Goal: Task Accomplishment & Management: Use online tool/utility

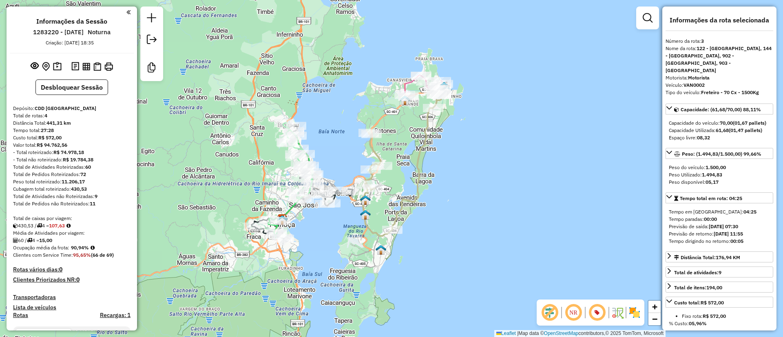
select select "*********"
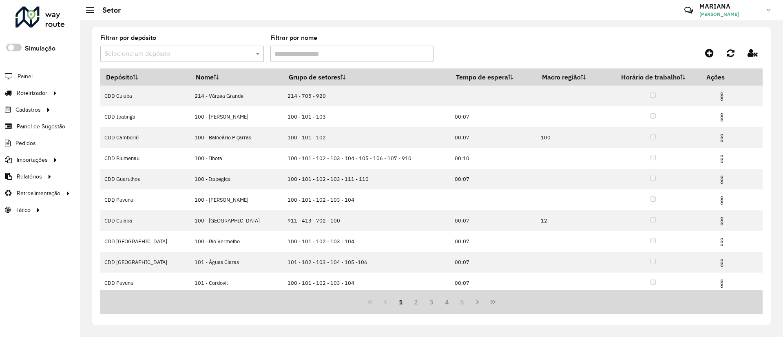
click at [133, 57] on input "text" at bounding box center [173, 54] width 139 height 10
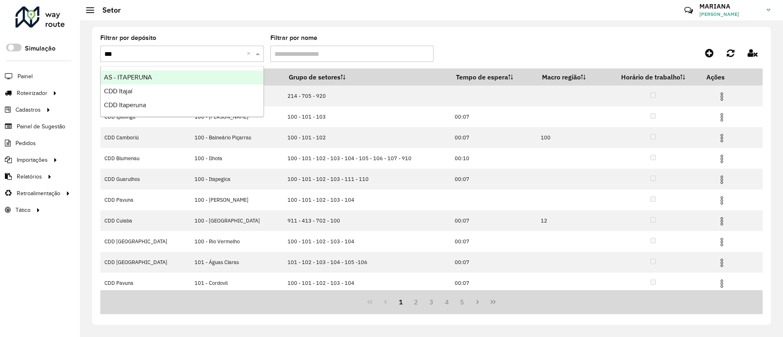
type input "****"
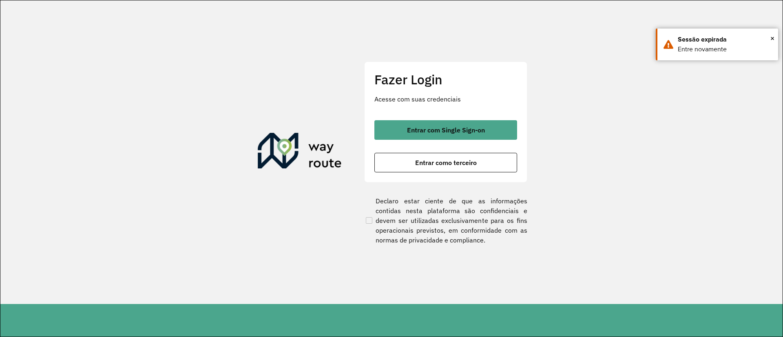
click at [461, 117] on div "Fazer Login Acesse com suas credenciais Entrar com Single Sign-on Entrar como t…" at bounding box center [445, 122] width 163 height 121
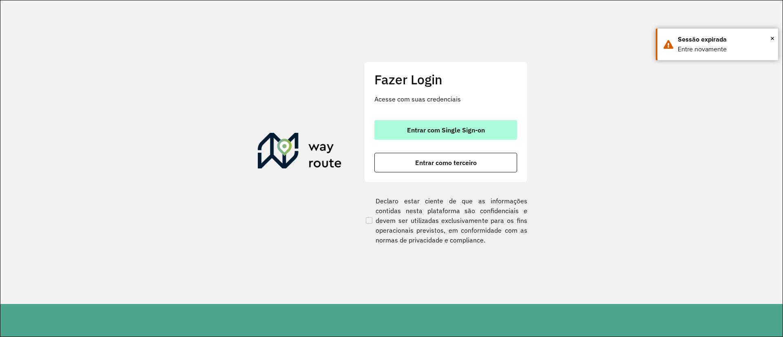
click at [459, 132] on span "Entrar com Single Sign-on" at bounding box center [446, 130] width 78 height 7
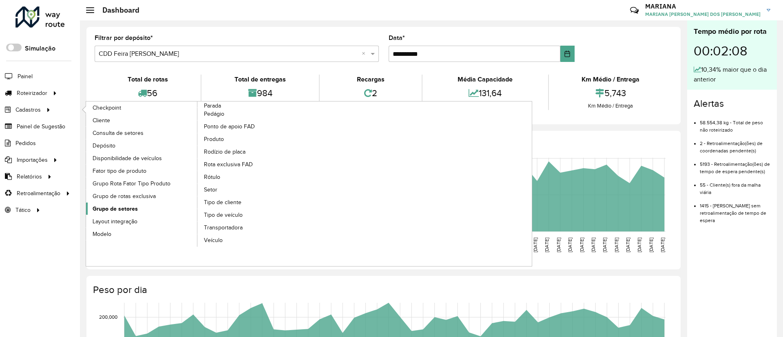
click at [130, 206] on span "Grupo de setores" at bounding box center [115, 209] width 45 height 9
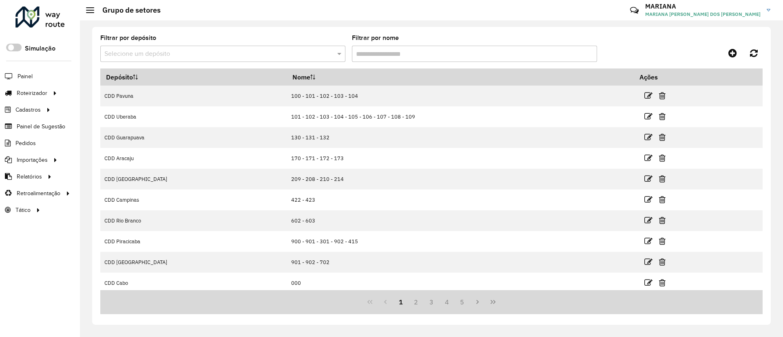
click at [144, 52] on input "text" at bounding box center [214, 54] width 221 height 10
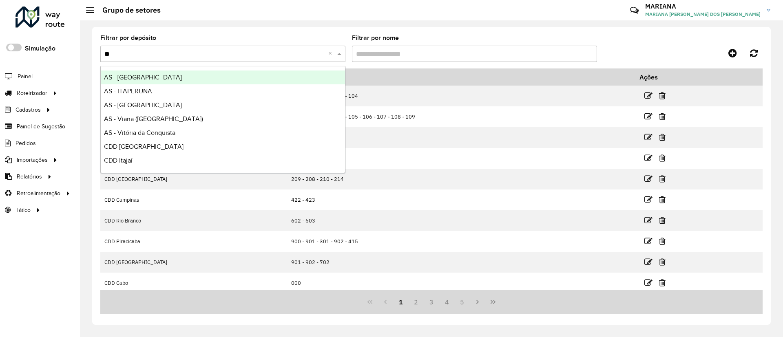
type input "***"
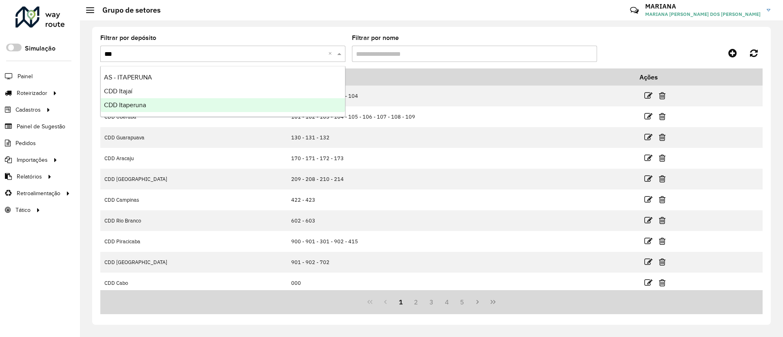
click at [129, 108] on span "CDD Itaperuna" at bounding box center [125, 104] width 42 height 7
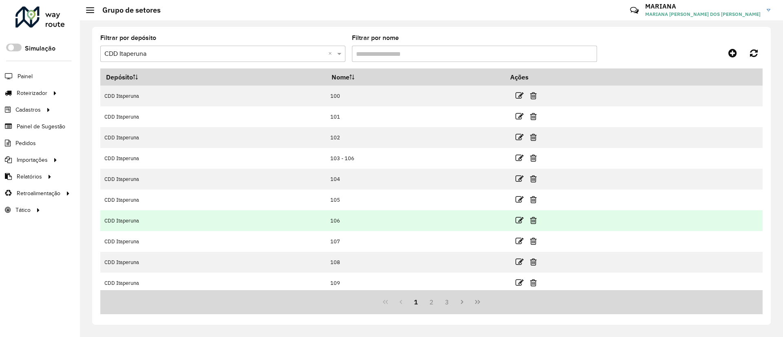
scroll to position [45, 0]
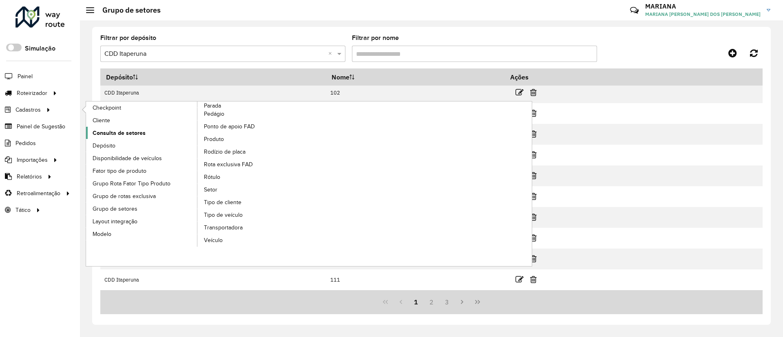
click at [104, 138] on link "Consulta de setores" at bounding box center [142, 133] width 112 height 12
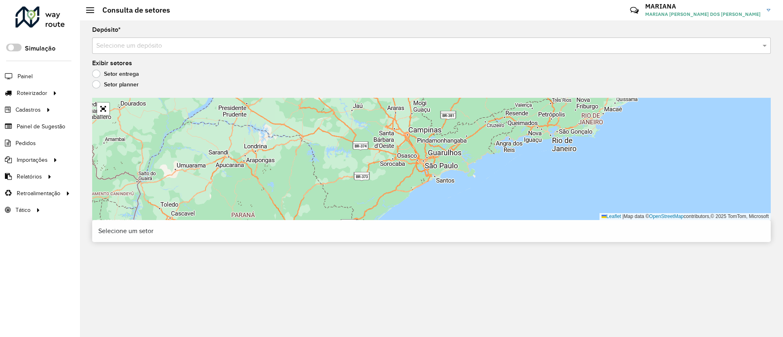
click at [146, 43] on input "text" at bounding box center [423, 46] width 654 height 10
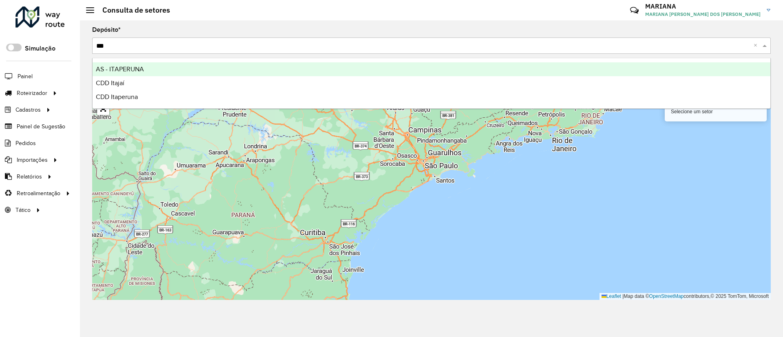
type input "****"
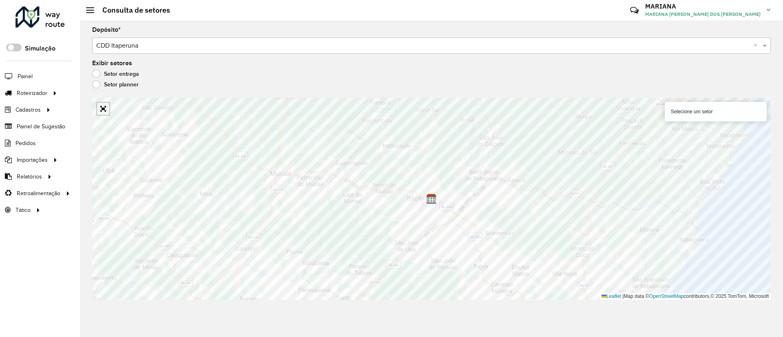
click at [103, 110] on link "Abrir mapa em tela cheia" at bounding box center [103, 109] width 12 height 12
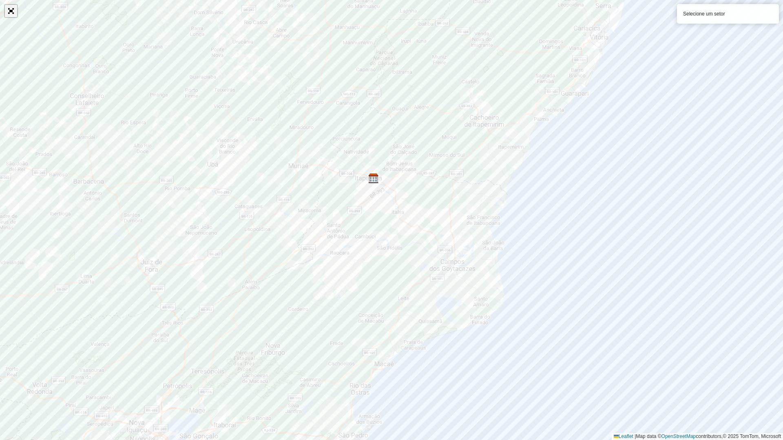
click at [12, 12] on link "Abrir mapa em tela cheia" at bounding box center [11, 11] width 12 height 12
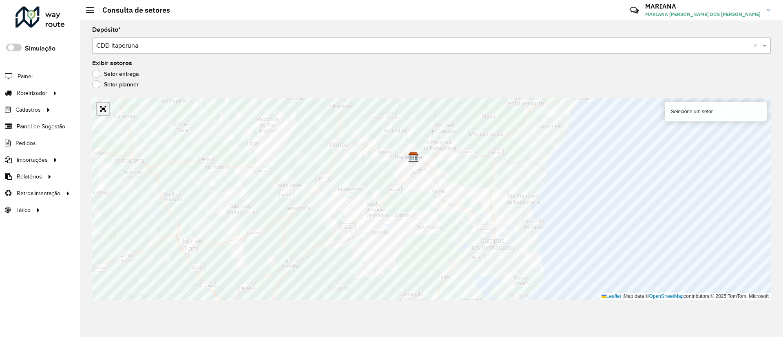
click at [105, 108] on link "Abrir mapa em tela cheia" at bounding box center [103, 109] width 12 height 12
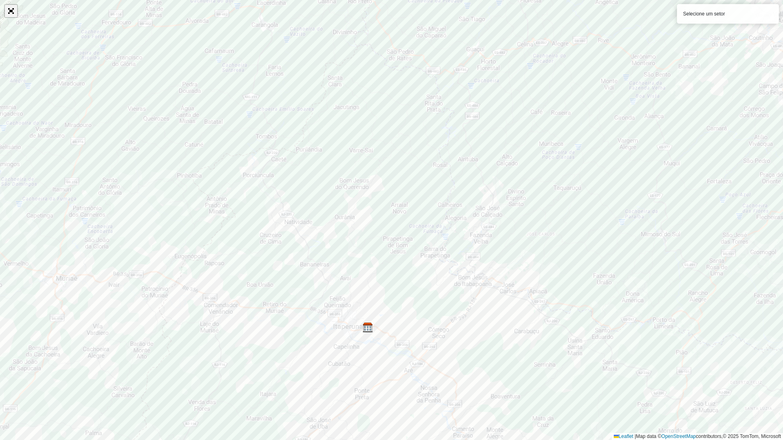
click at [12, 11] on link "Abrir mapa em tela cheia" at bounding box center [11, 11] width 12 height 12
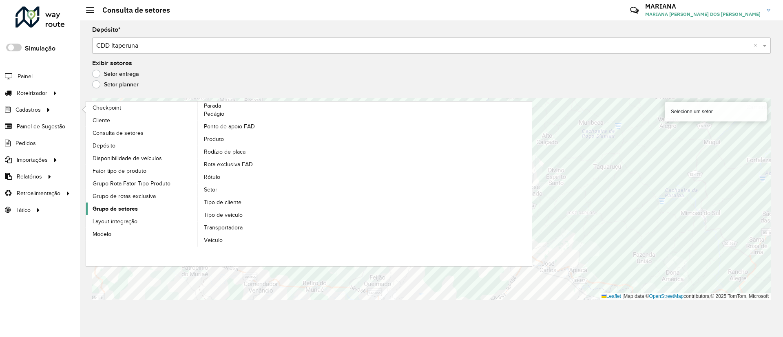
click at [123, 210] on span "Grupo de setores" at bounding box center [115, 209] width 45 height 9
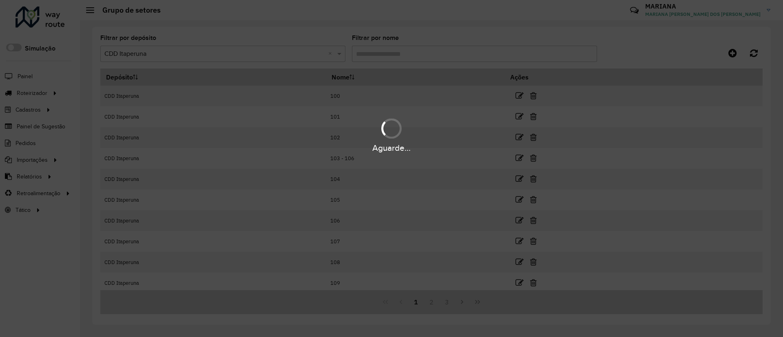
click at [159, 54] on div "Aguarde..." at bounding box center [391, 168] width 783 height 337
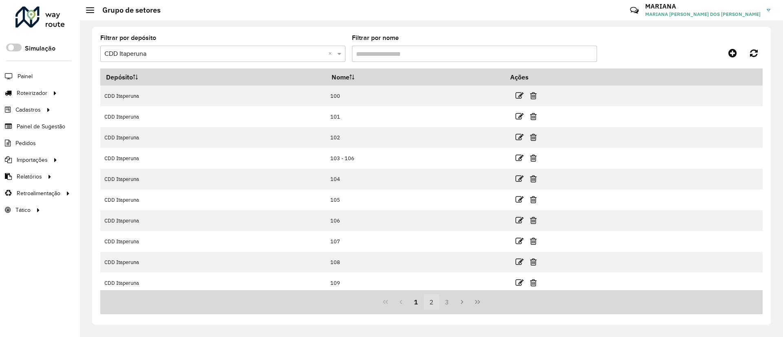
click at [426, 307] on button "2" at bounding box center [430, 301] width 15 height 15
click at [448, 307] on button "3" at bounding box center [446, 301] width 15 height 15
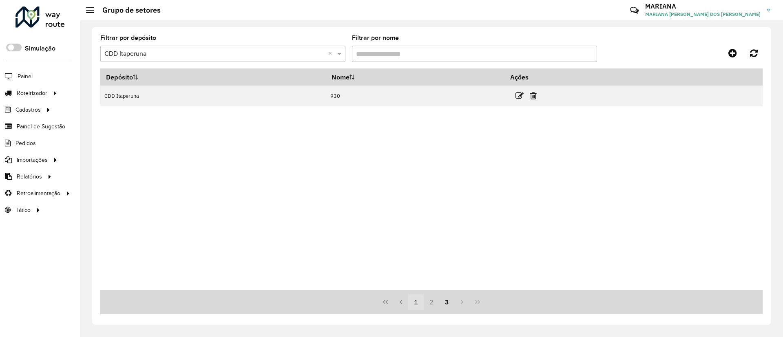
click at [409, 307] on button "1" at bounding box center [415, 301] width 15 height 15
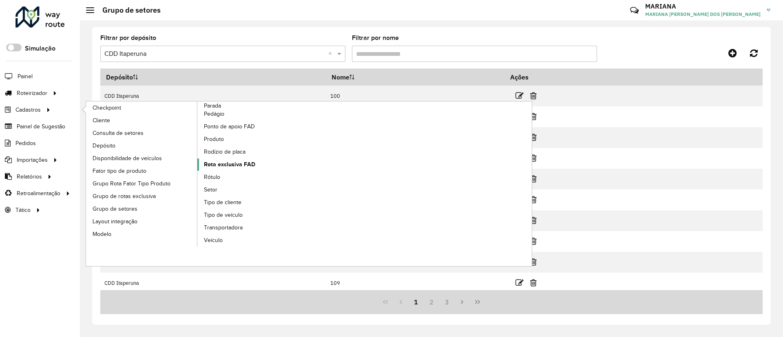
click at [225, 166] on span "Rota exclusiva FAD" at bounding box center [229, 164] width 51 height 9
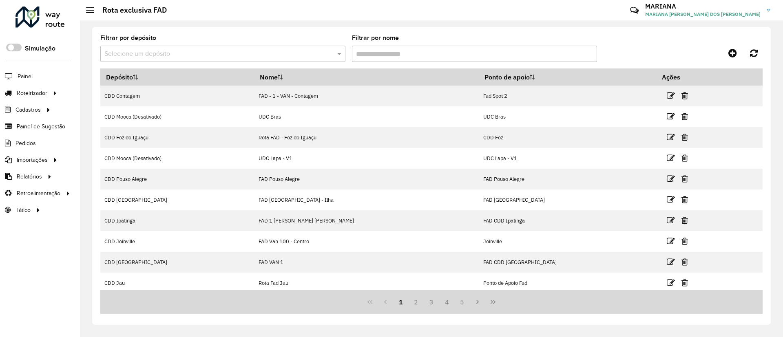
click at [166, 53] on input "text" at bounding box center [214, 54] width 221 height 10
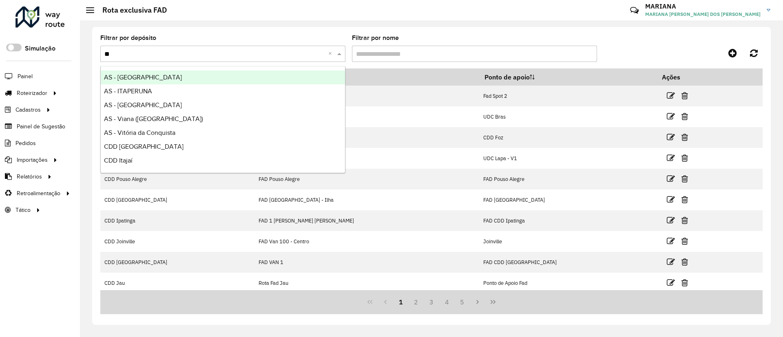
type input "***"
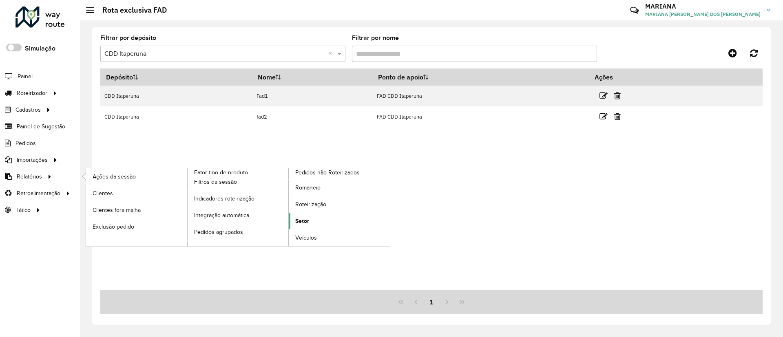
click at [313, 220] on link "Setor" at bounding box center [339, 221] width 101 height 16
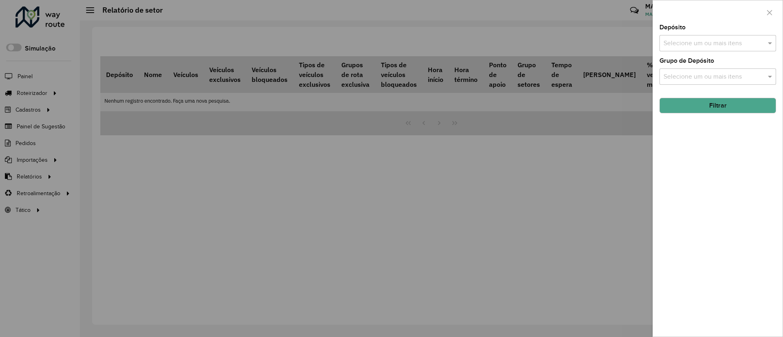
click at [681, 40] on input "text" at bounding box center [713, 44] width 104 height 10
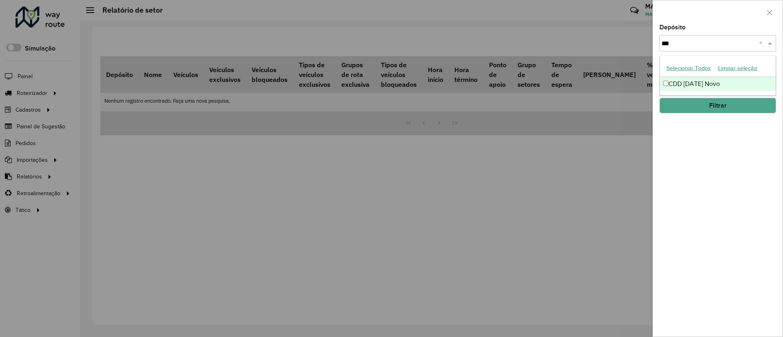
type input "****"
click at [668, 81] on div "CDD Natal Novo" at bounding box center [718, 84] width 116 height 14
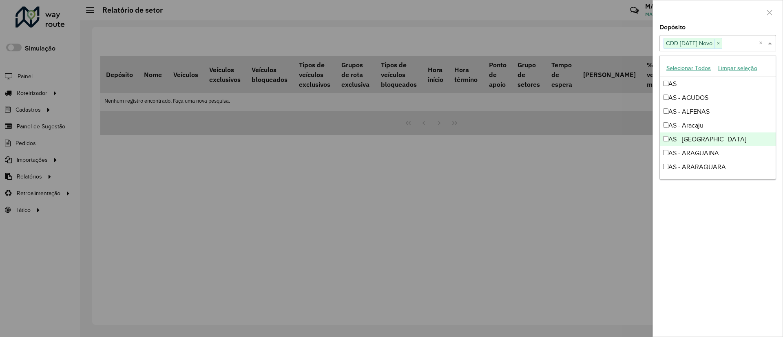
click at [602, 201] on div at bounding box center [391, 168] width 783 height 337
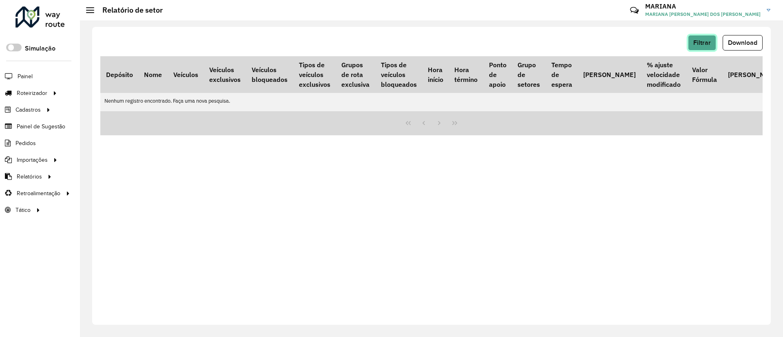
click at [704, 40] on span "Filtrar" at bounding box center [702, 42] width 18 height 7
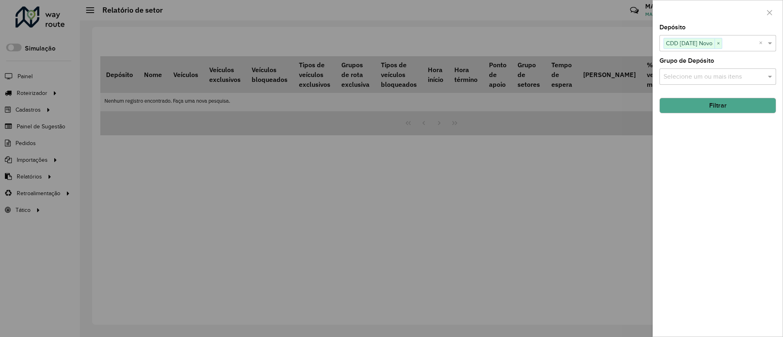
click at [716, 104] on button "Filtrar" at bounding box center [717, 105] width 117 height 15
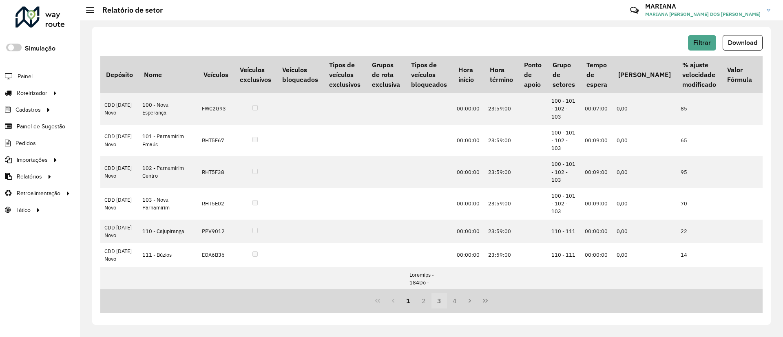
click at [443, 300] on button "3" at bounding box center [438, 300] width 15 height 15
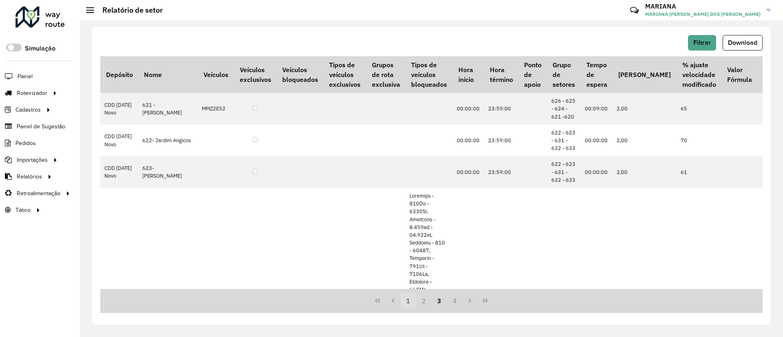
click at [404, 298] on button "1" at bounding box center [408, 300] width 15 height 15
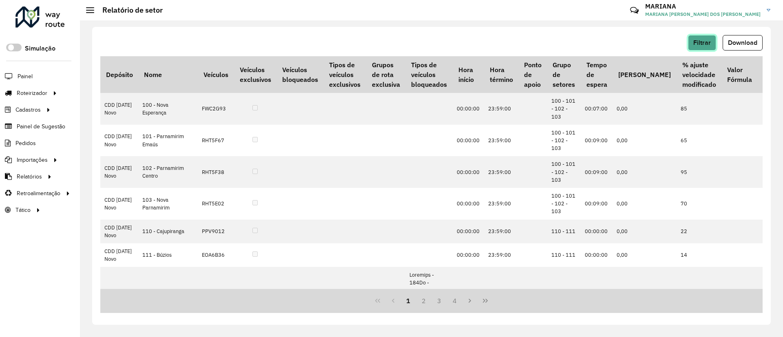
click at [708, 39] on span "Filtrar" at bounding box center [702, 42] width 18 height 7
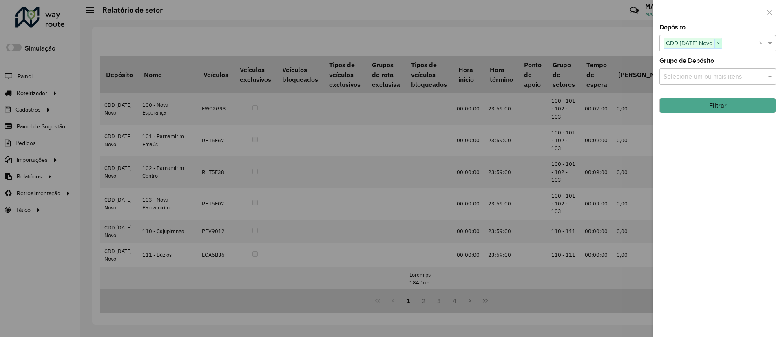
click at [714, 43] on span "×" at bounding box center [717, 44] width 7 height 10
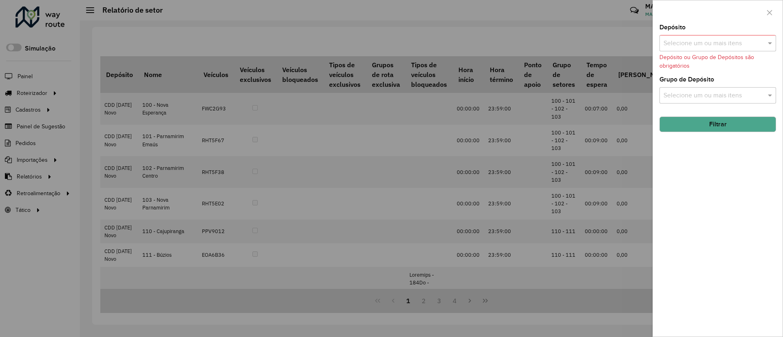
click at [716, 44] on input "text" at bounding box center [713, 44] width 104 height 10
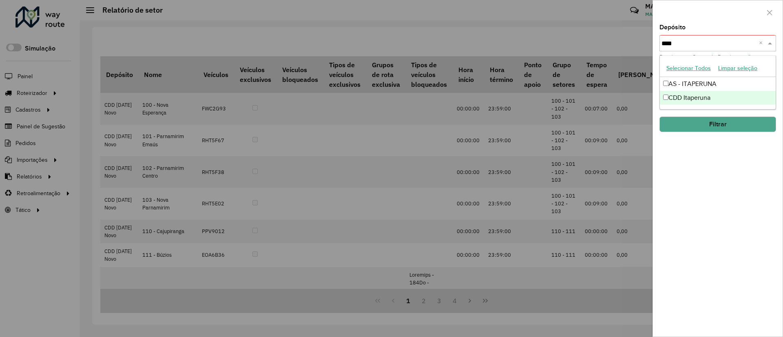
type input "****"
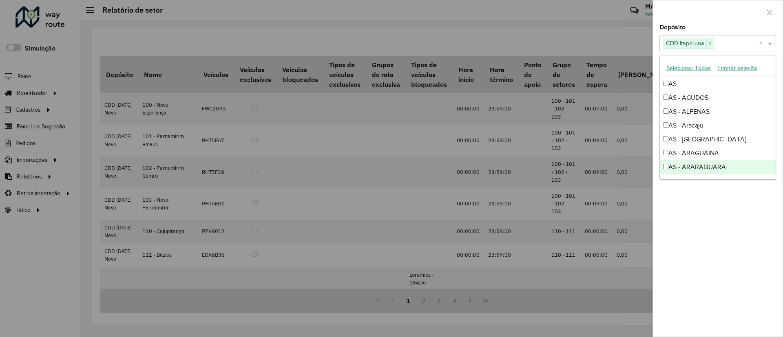
click at [701, 207] on div "Depósito Selecione um ou mais itens CDD Itaperuna × × Grupo de Depósito Selecio…" at bounding box center [718, 180] width 130 height 312
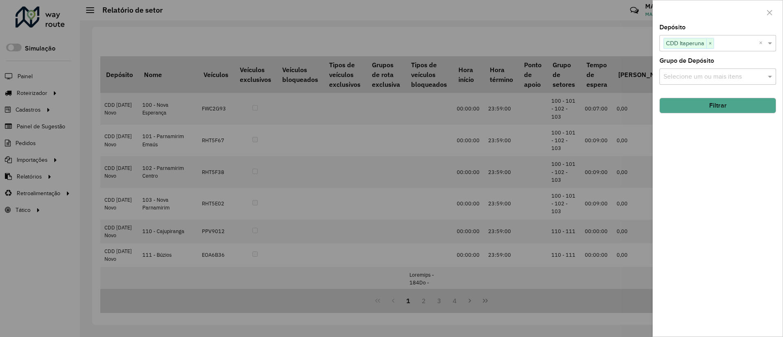
click at [703, 110] on button "Filtrar" at bounding box center [717, 105] width 117 height 15
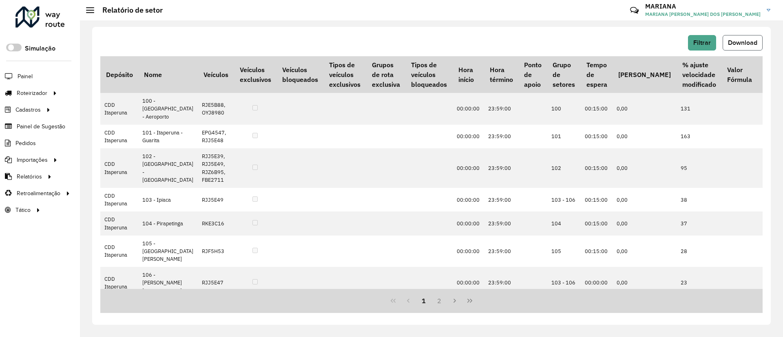
click at [746, 45] on span "Download" at bounding box center [742, 42] width 29 height 7
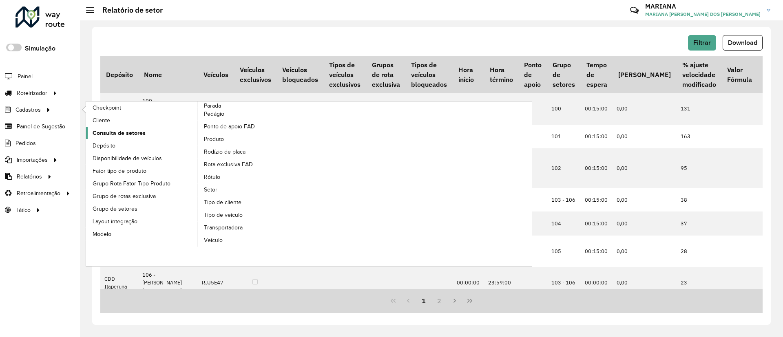
click at [102, 135] on span "Consulta de setores" at bounding box center [119, 133] width 53 height 9
